Goal: Find specific page/section: Find specific page/section

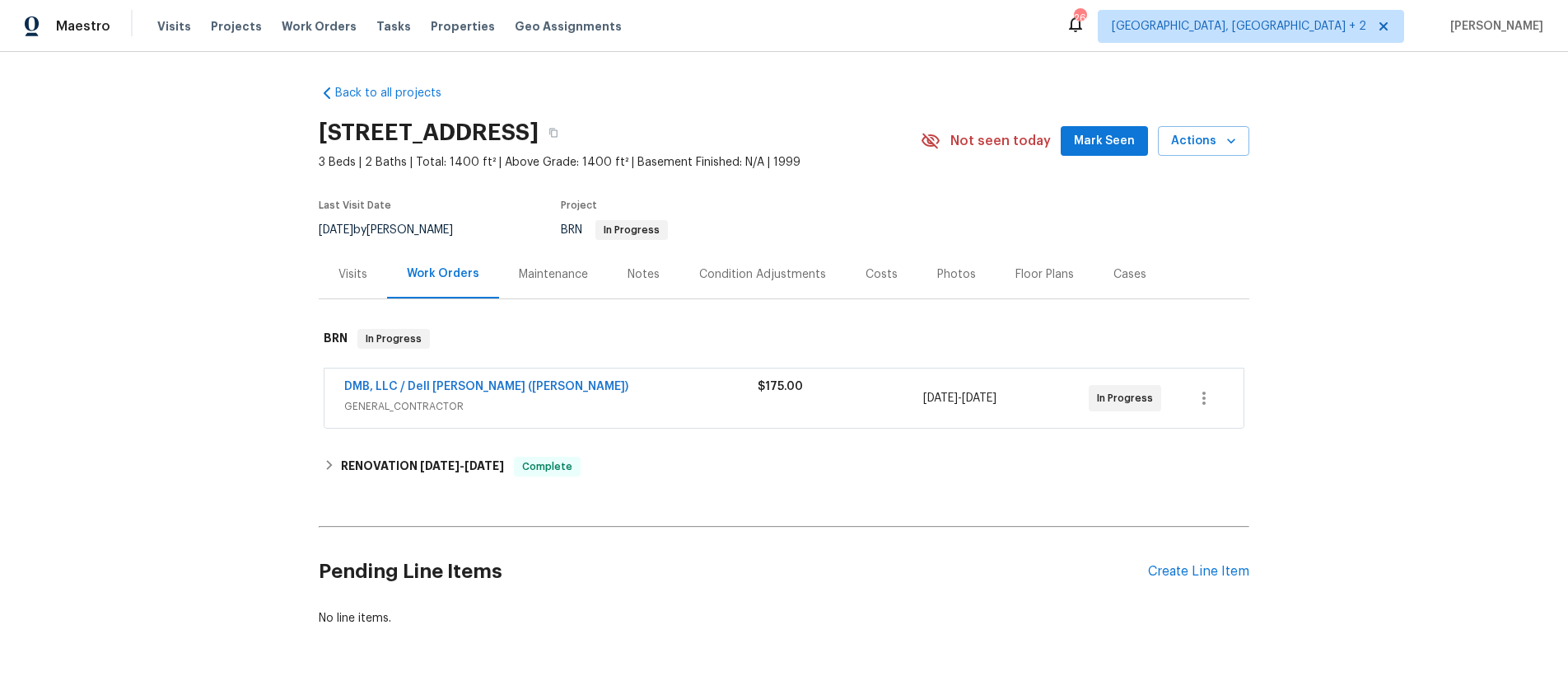
click at [356, 276] on div "Visits" at bounding box center [353, 274] width 28 height 16
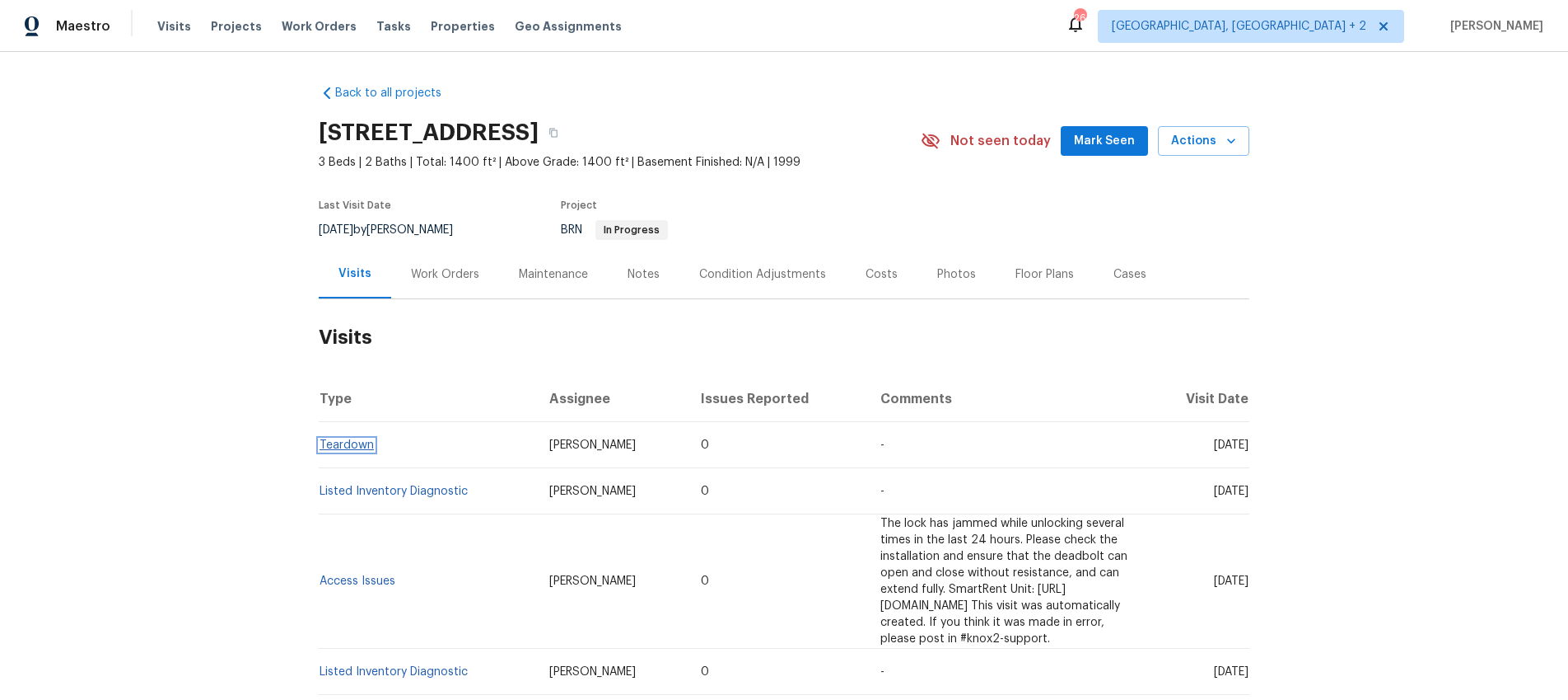
click at [349, 443] on link "Teardown" at bounding box center [346, 445] width 54 height 11
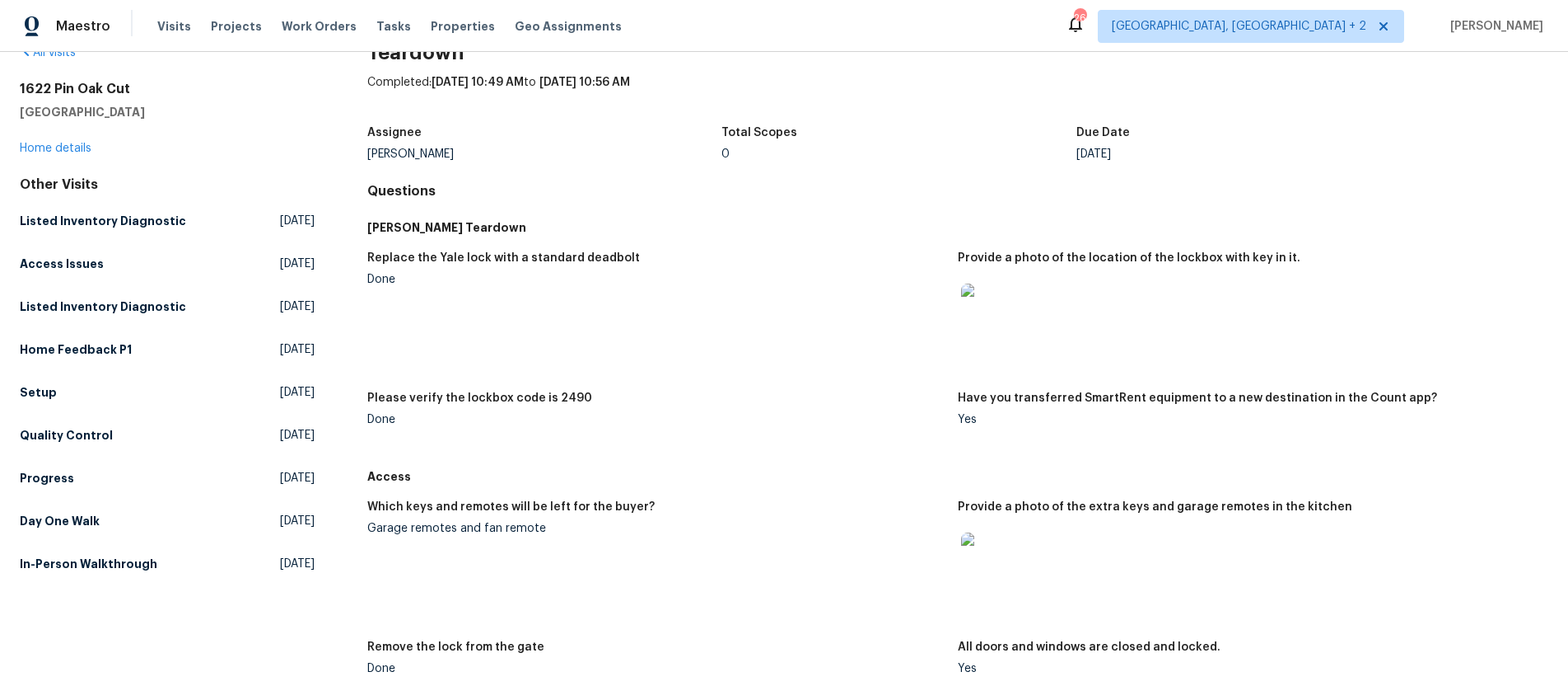
scroll to position [42, 0]
click at [994, 564] on img at bounding box center [988, 558] width 53 height 53
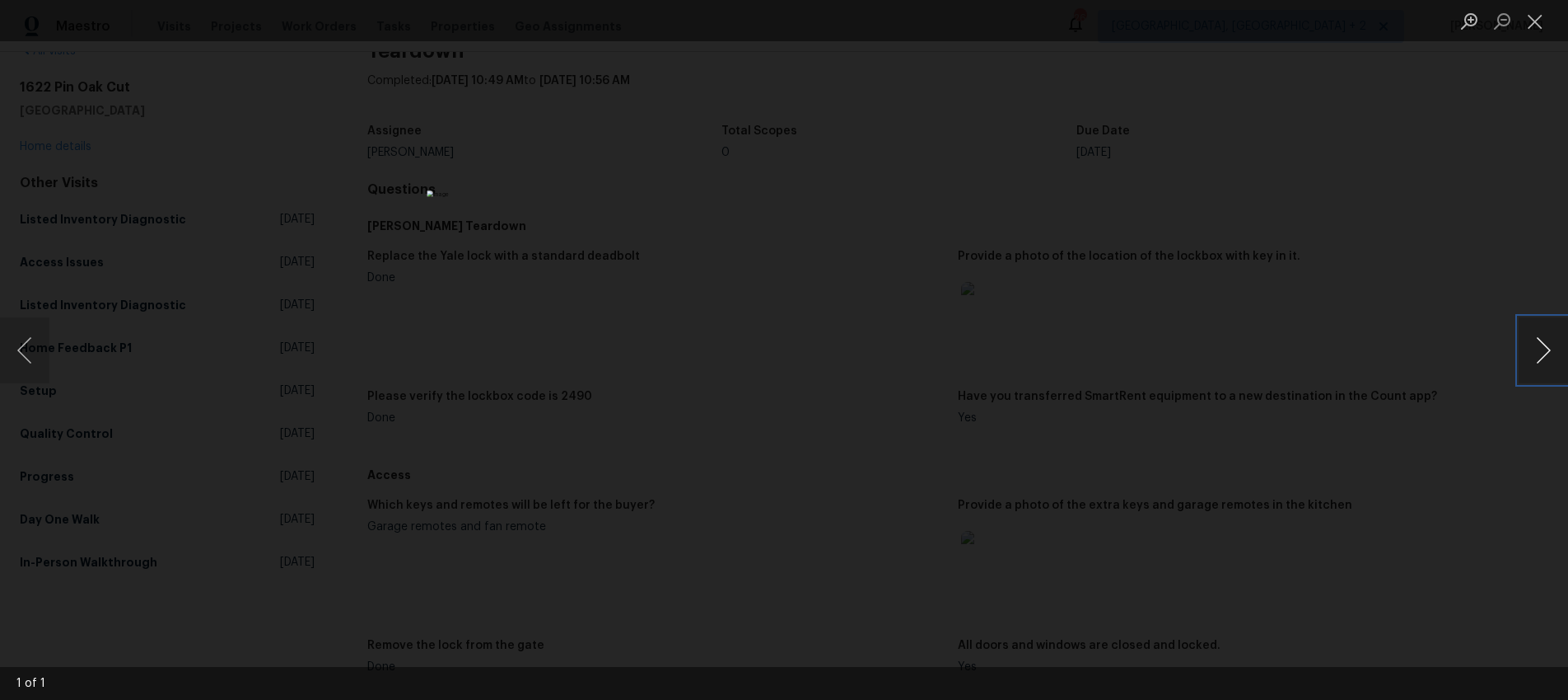
click at [1545, 349] on button "Next image" at bounding box center [1543, 350] width 49 height 66
click at [1438, 332] on div "Lightbox" at bounding box center [784, 350] width 1568 height 700
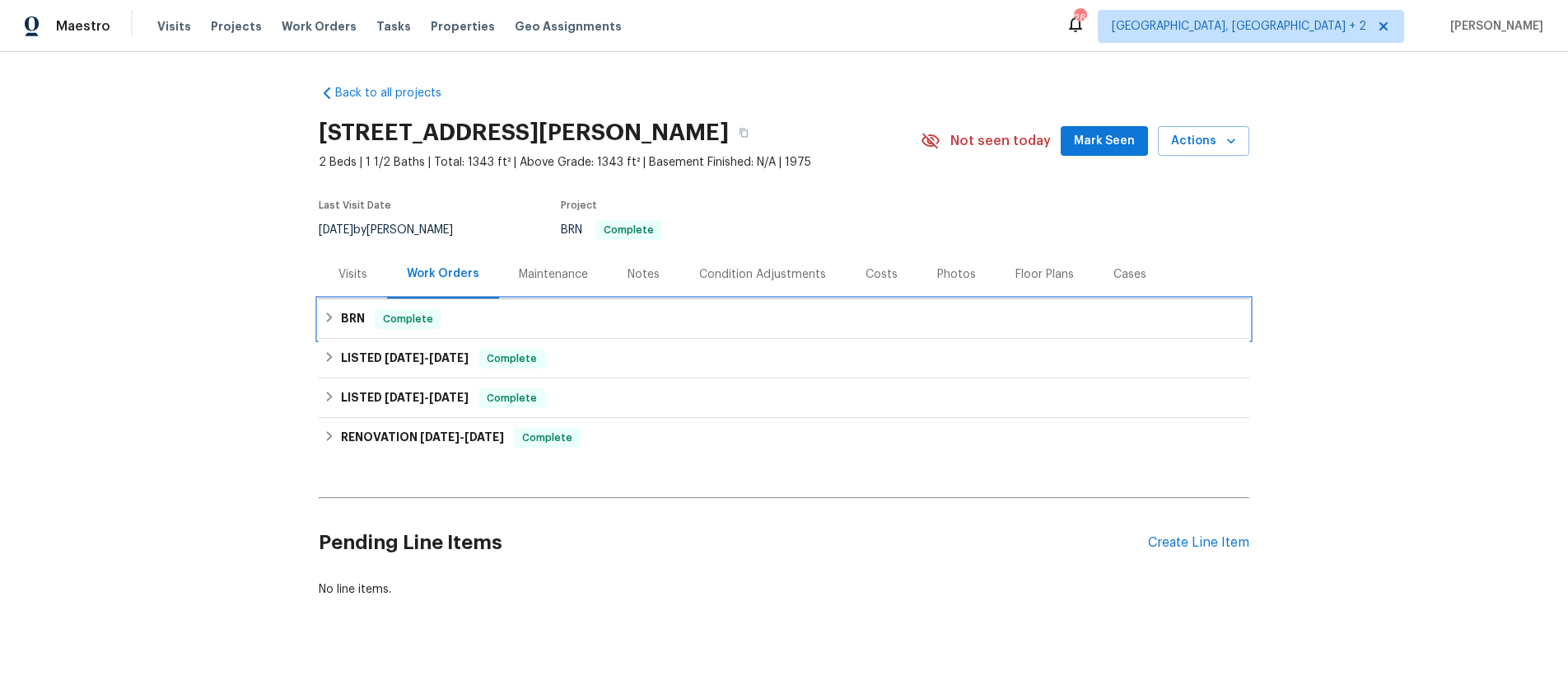
click at [330, 320] on icon at bounding box center [329, 317] width 11 height 11
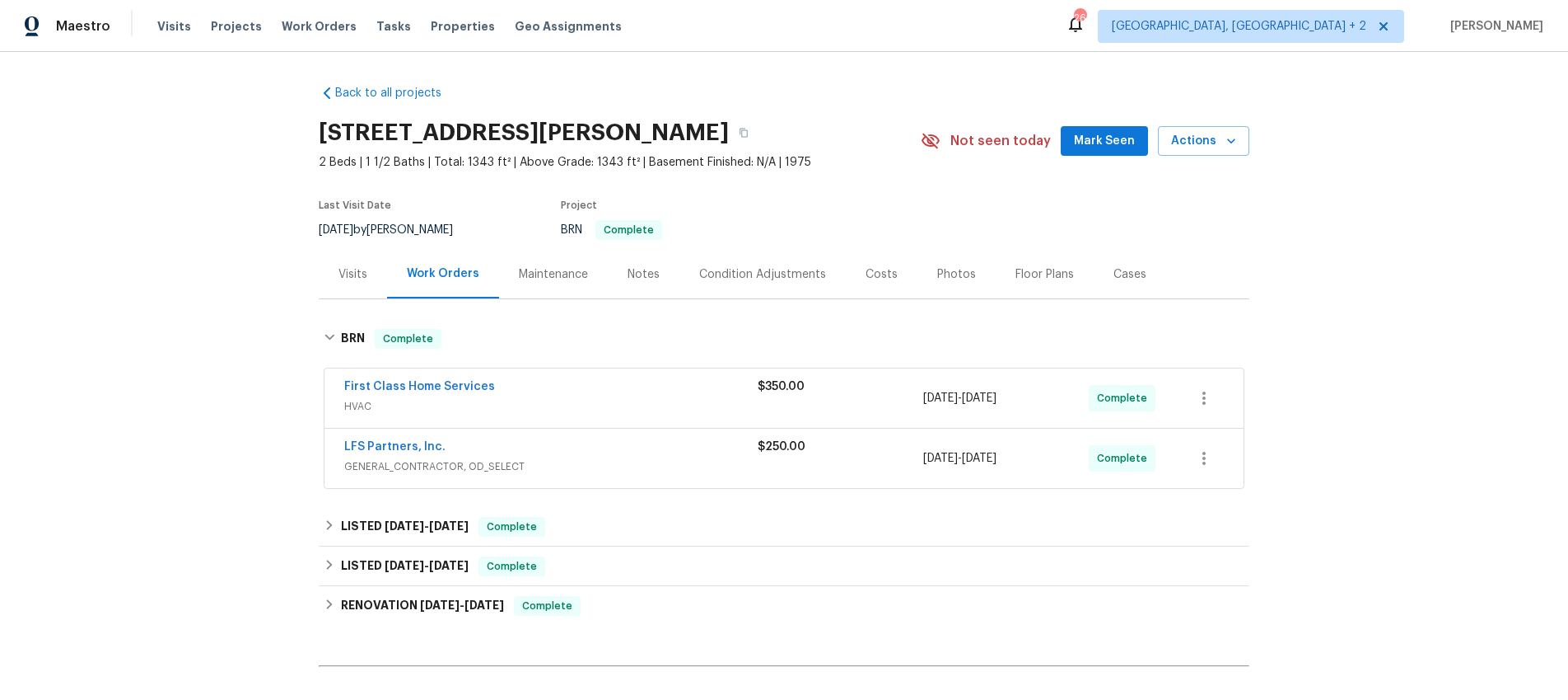
click at [358, 276] on div "Visits" at bounding box center [353, 274] width 28 height 16
